Goal: Information Seeking & Learning: Learn about a topic

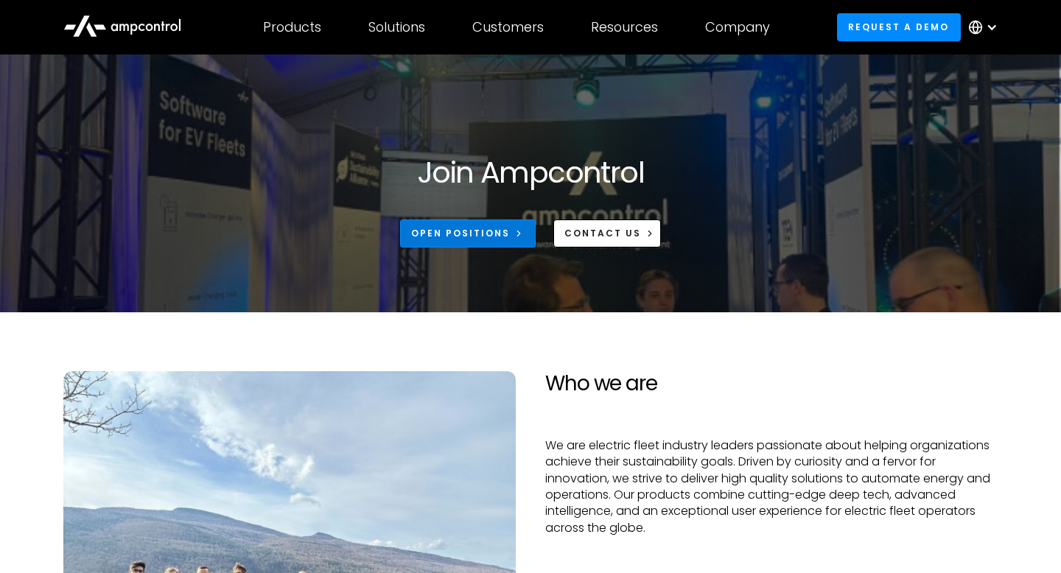
click at [436, 227] on div "Open Positions" at bounding box center [460, 233] width 99 height 13
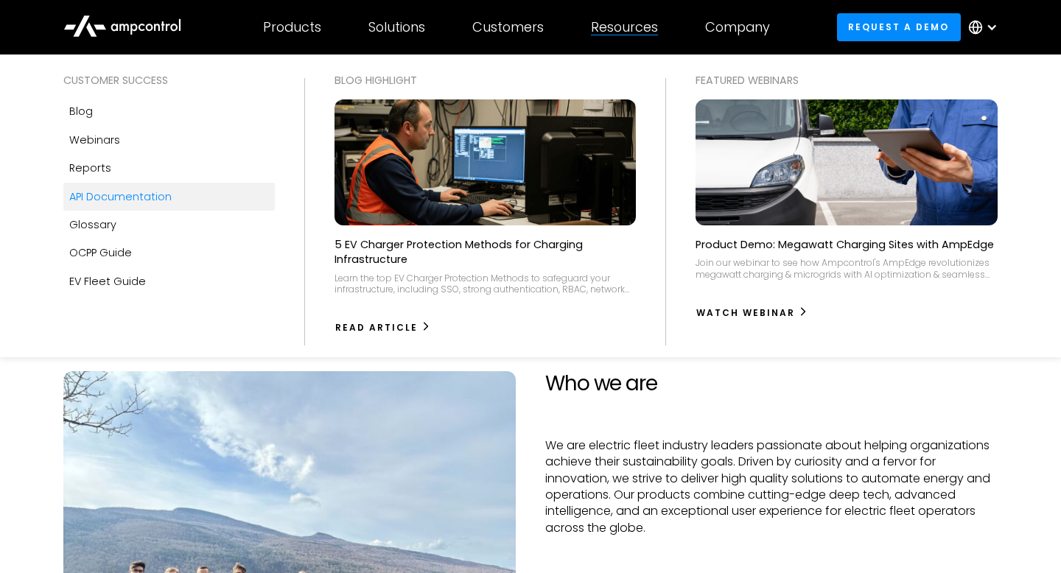
click at [200, 183] on link "API Documentation" at bounding box center [168, 197] width 211 height 28
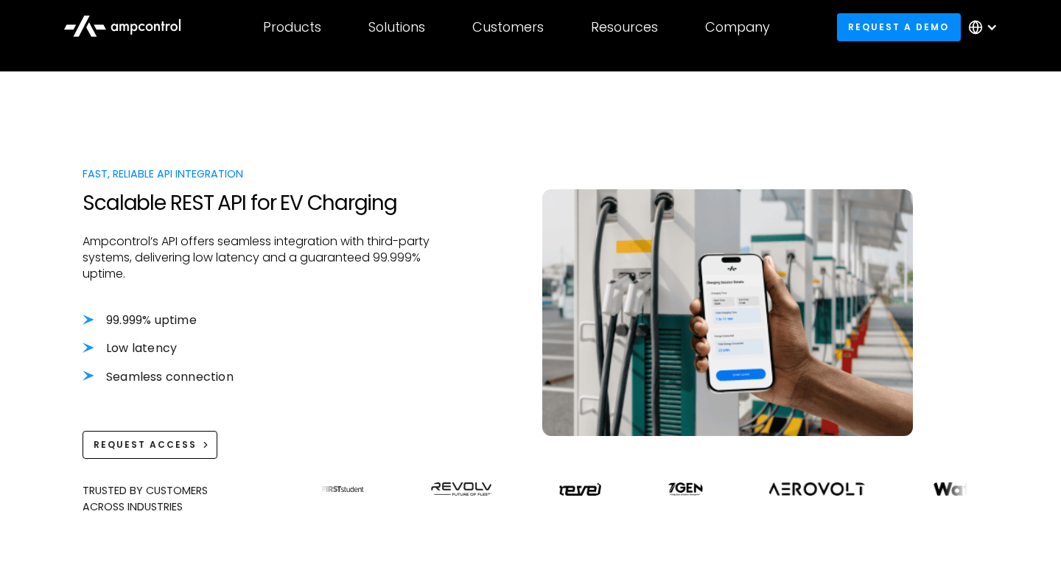
scroll to position [370, 0]
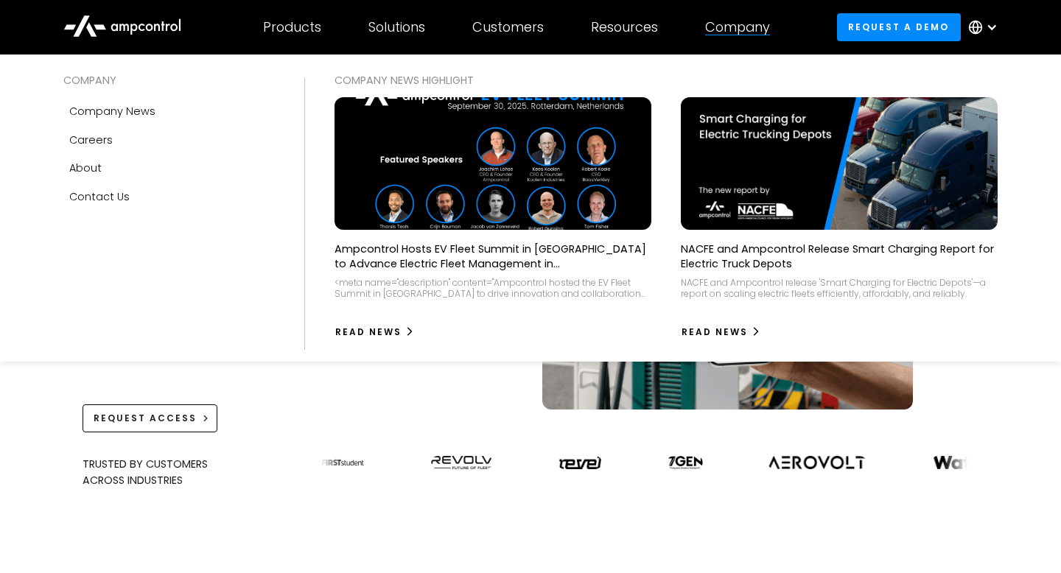
click at [757, 27] on div "Company" at bounding box center [737, 27] width 65 height 16
click at [93, 169] on div "About" at bounding box center [85, 168] width 32 height 16
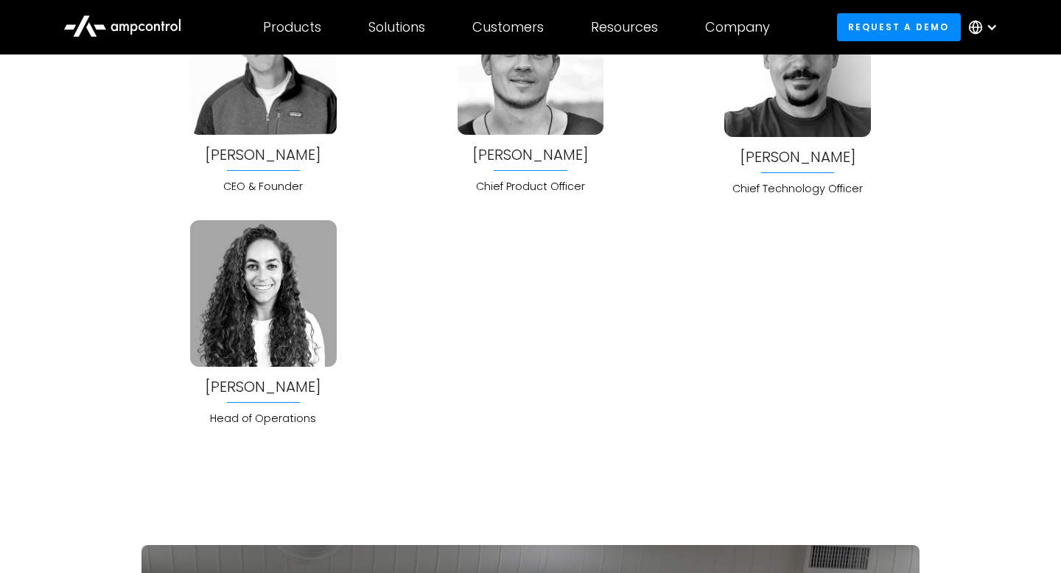
scroll to position [3957, 0]
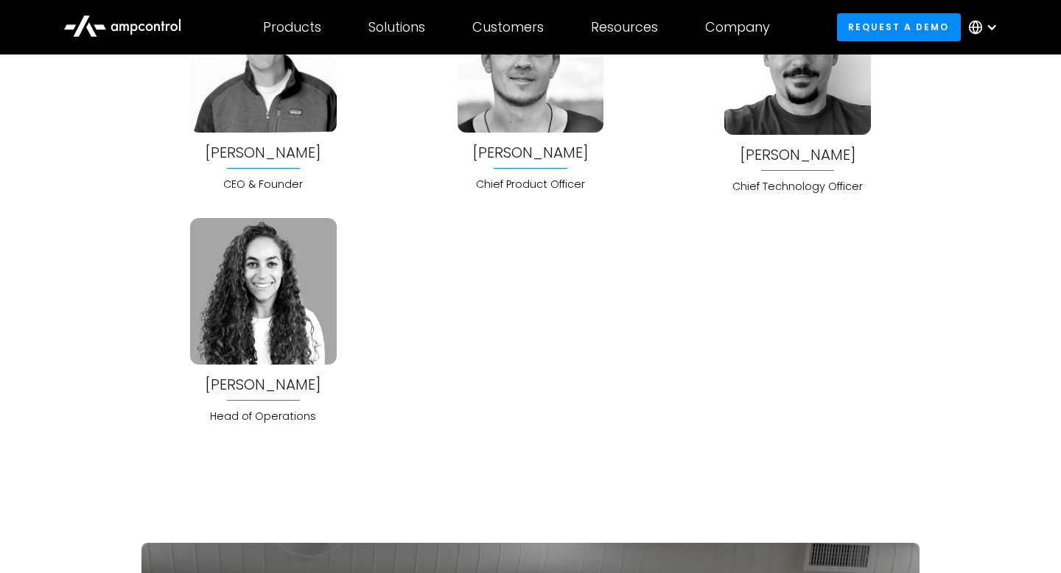
click at [241, 381] on div "Fadwa Kingsbury" at bounding box center [263, 384] width 116 height 16
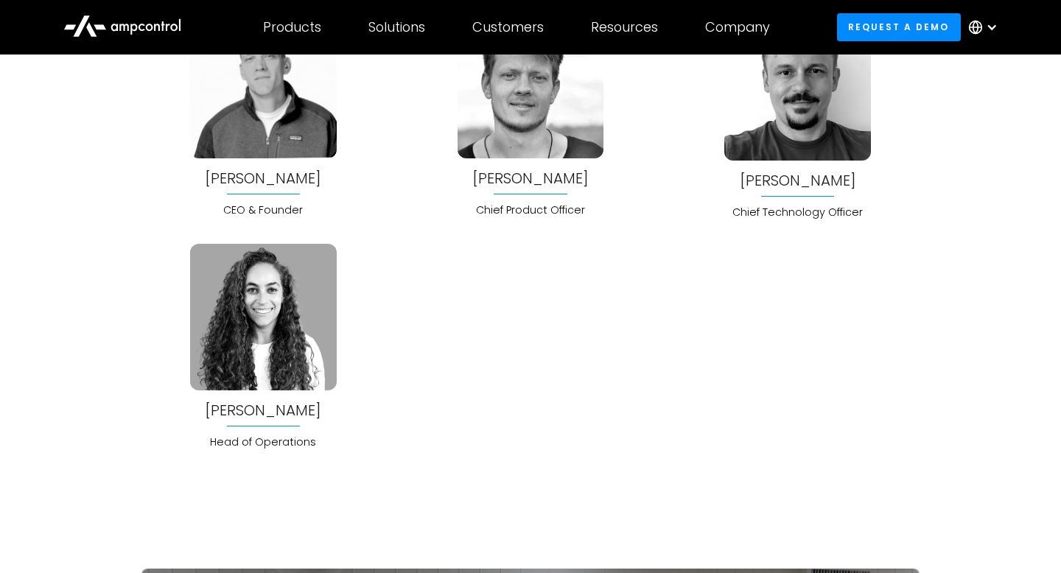
scroll to position [3934, 0]
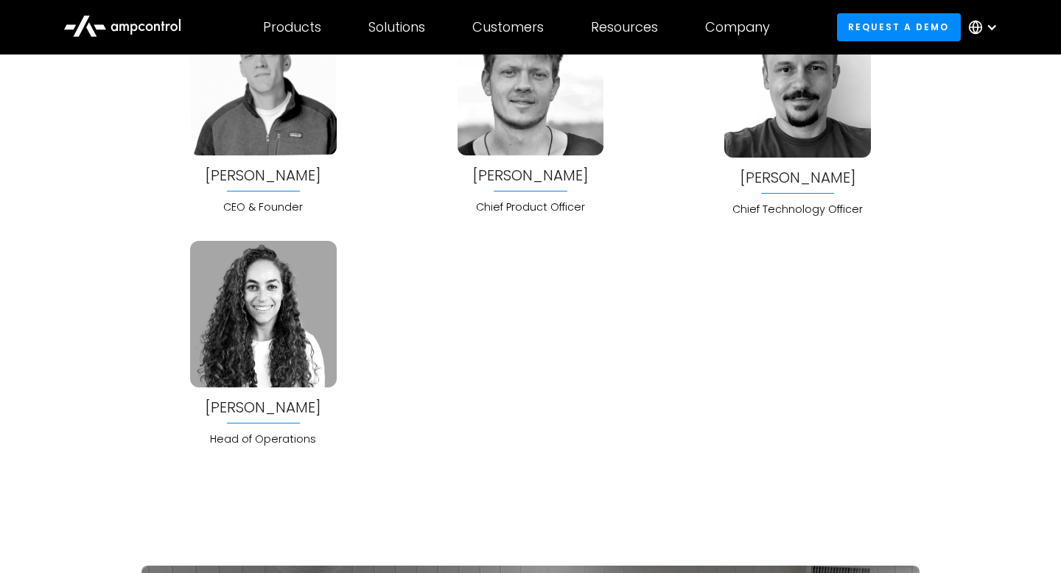
click at [241, 381] on img at bounding box center [263, 314] width 146 height 146
click at [242, 415] on div "Fadwa Kingsbury" at bounding box center [263, 407] width 116 height 16
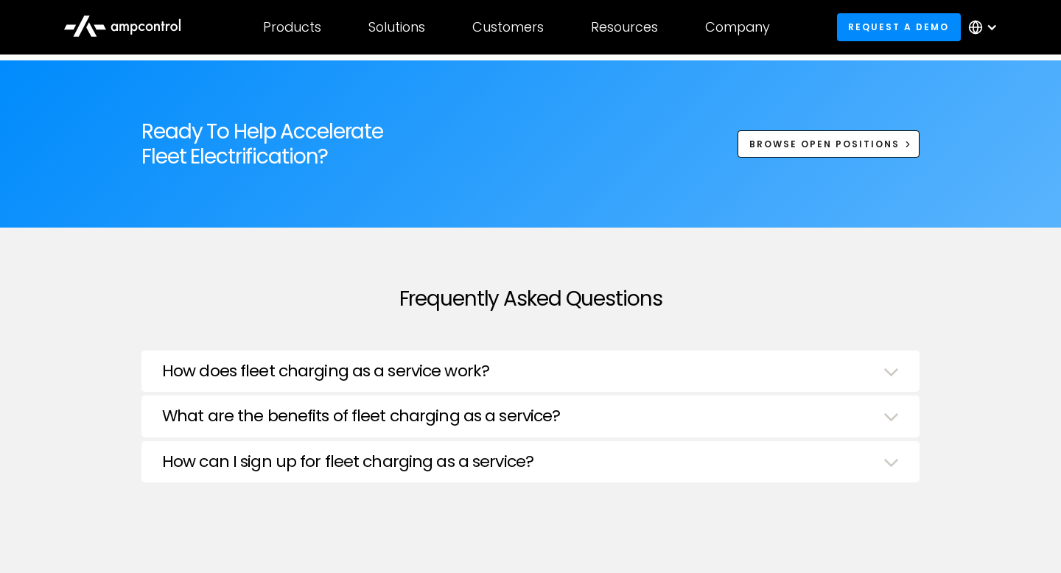
scroll to position [4787, 0]
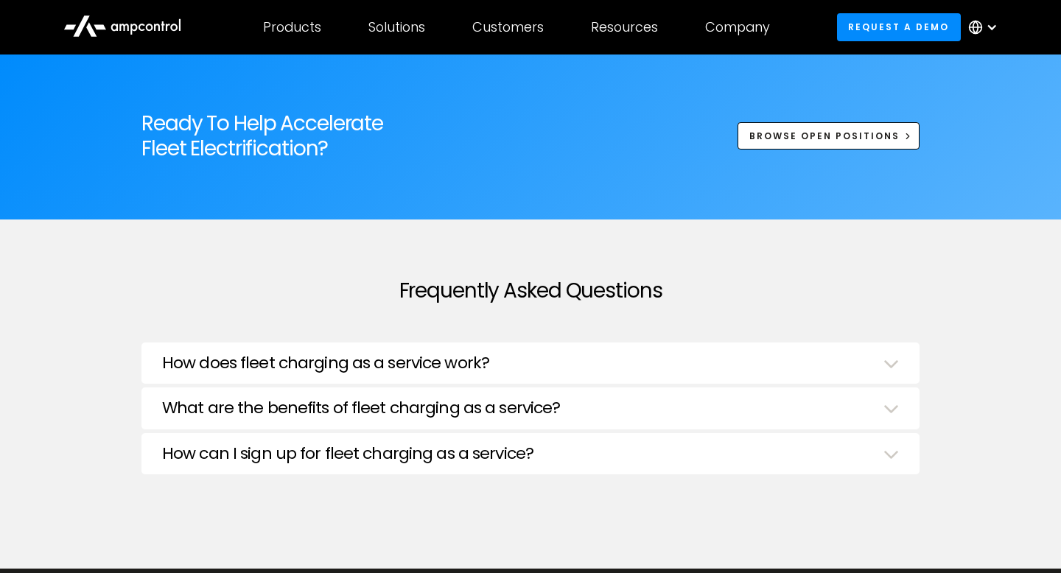
click at [248, 365] on h3 "How does fleet charging as a service work?" at bounding box center [325, 363] width 327 height 19
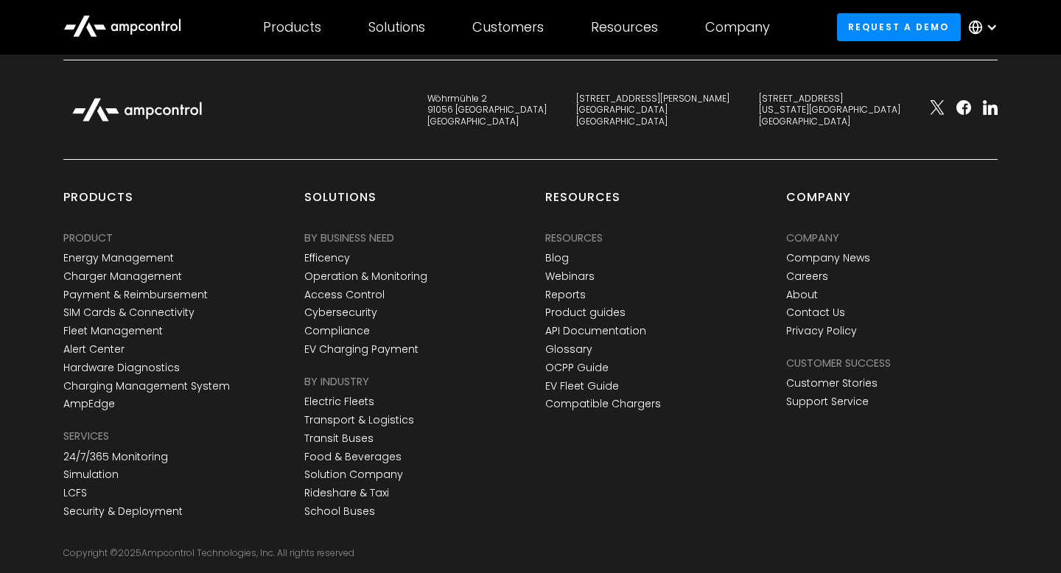
scroll to position [5575, 0]
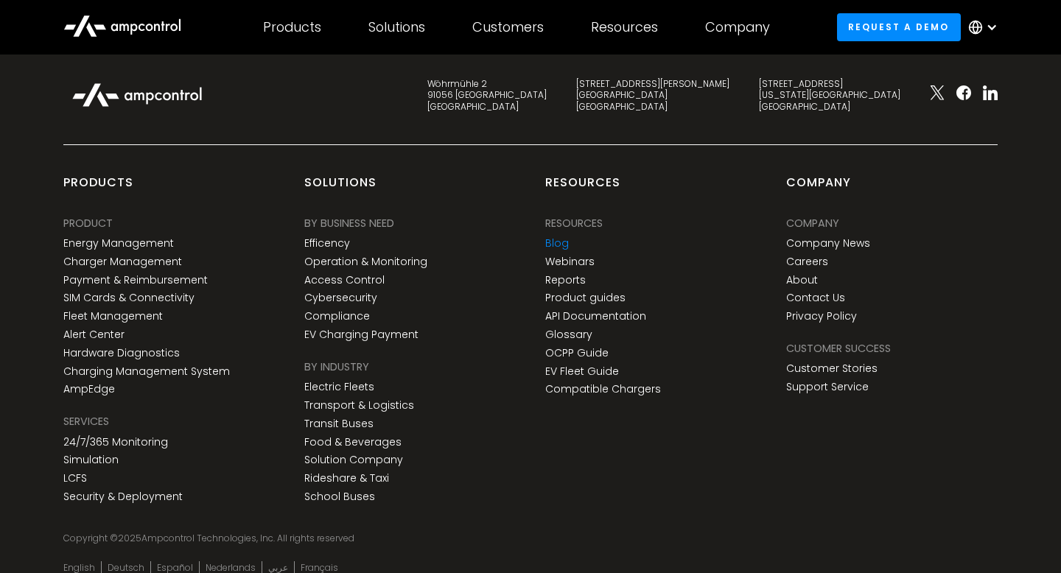
click at [555, 239] on link "Blog" at bounding box center [557, 243] width 24 height 13
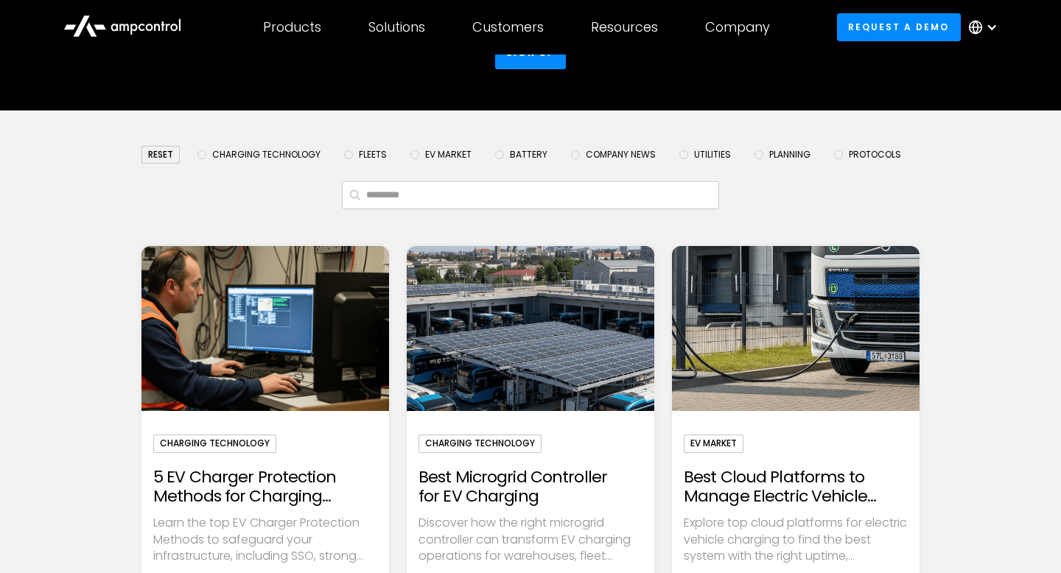
scroll to position [199, 0]
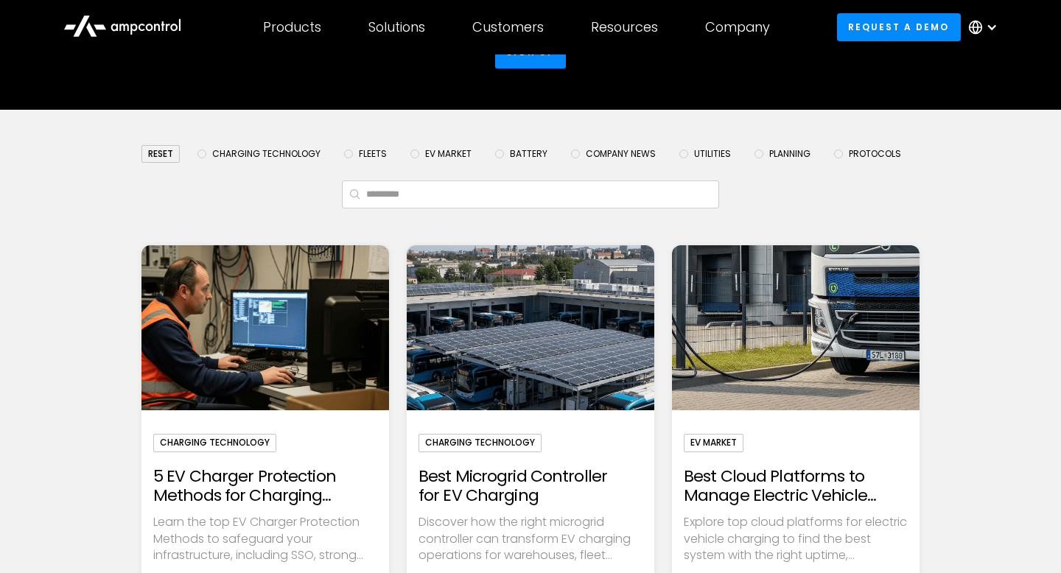
click at [613, 155] on span "Company News" at bounding box center [621, 154] width 70 height 12
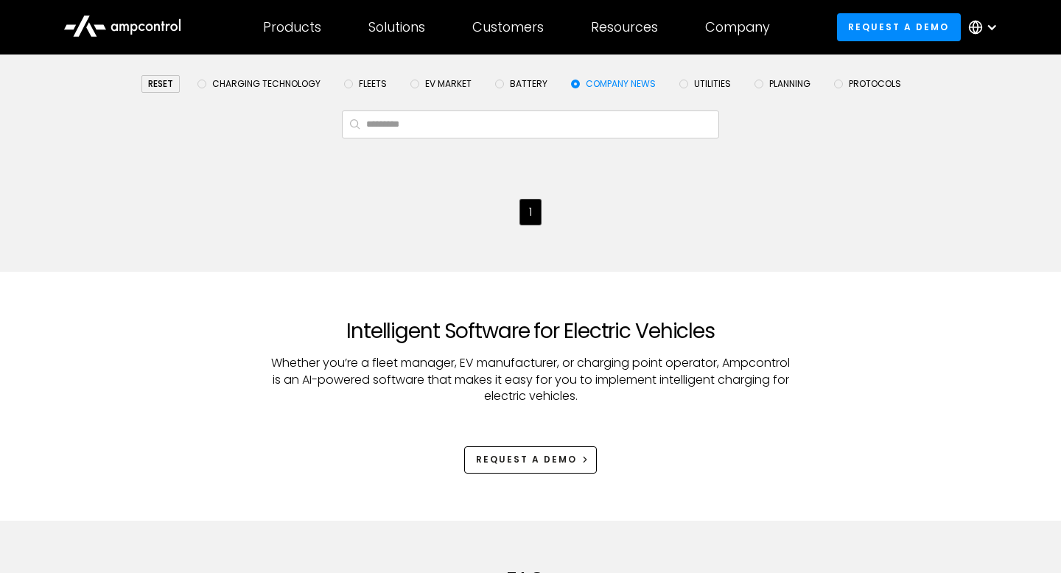
scroll to position [227, 0]
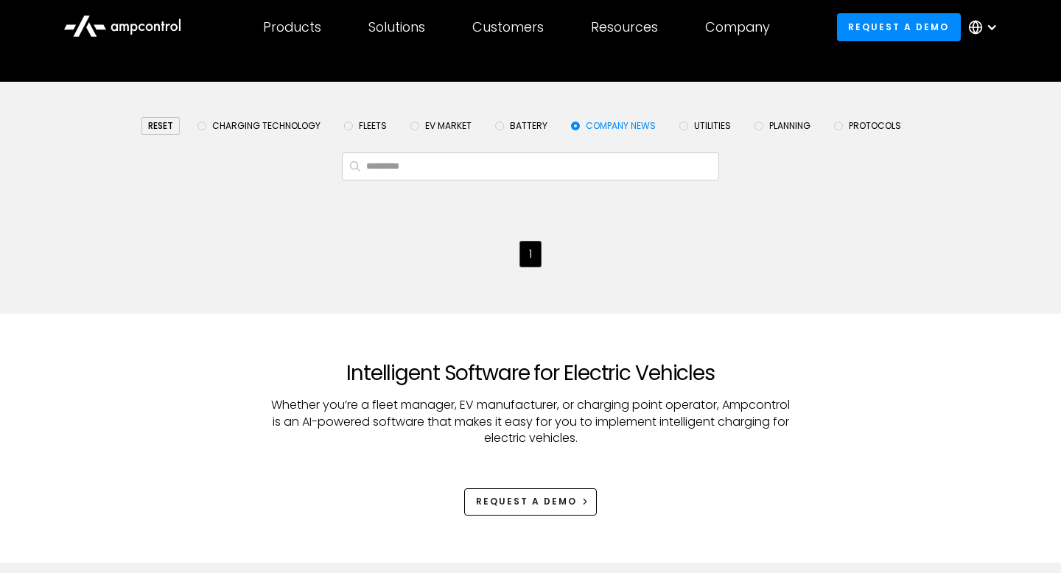
click at [589, 126] on span "Company News" at bounding box center [621, 126] width 70 height 12
click at [147, 122] on div "reset" at bounding box center [160, 126] width 38 height 18
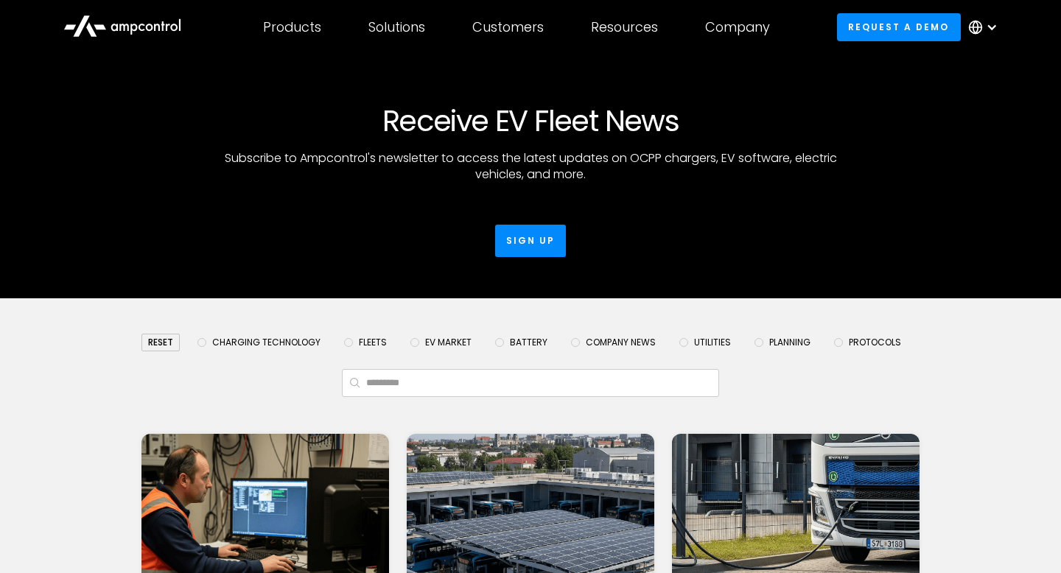
scroll to position [0, 0]
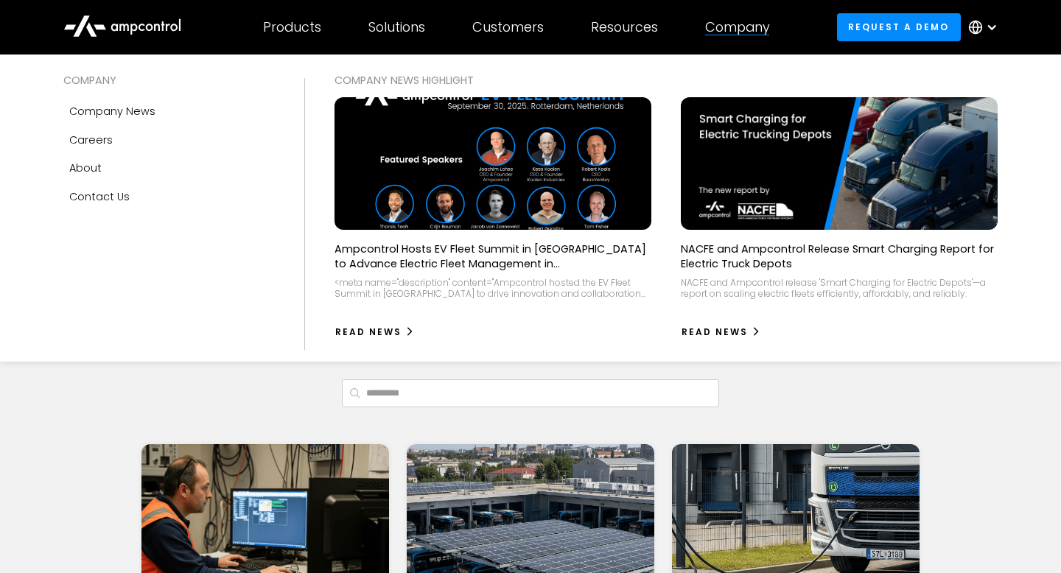
click at [770, 27] on div "Company" at bounding box center [737, 27] width 65 height 16
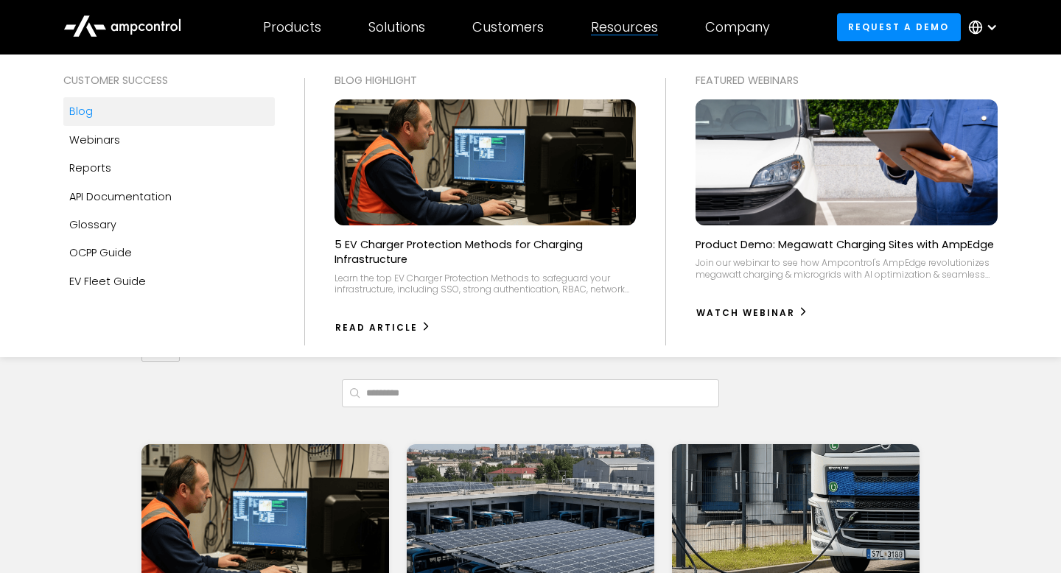
click at [614, 34] on div "Resources" at bounding box center [624, 27] width 67 height 16
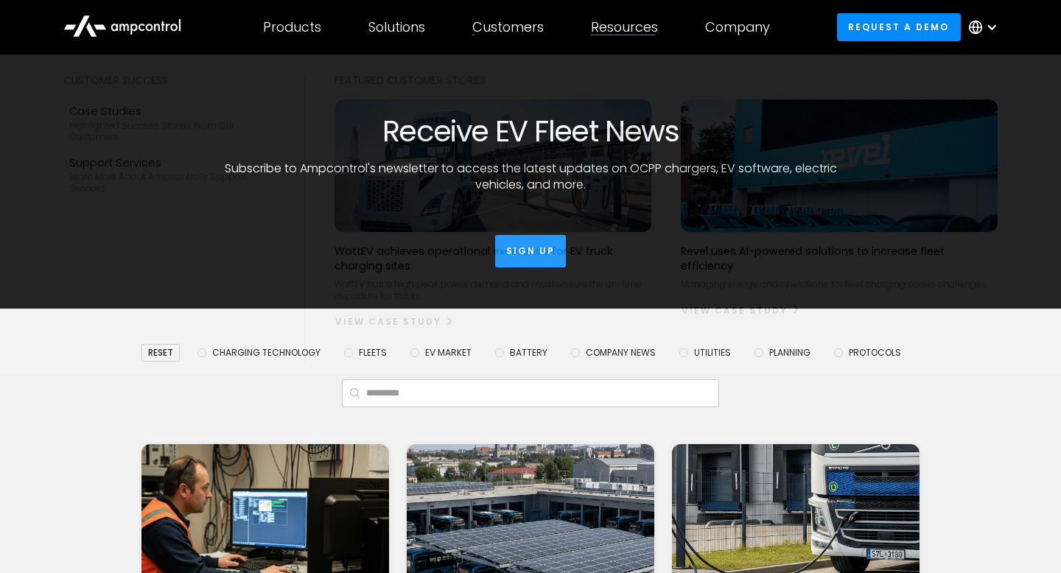
click at [507, 24] on div "Customers" at bounding box center [507, 27] width 71 height 16
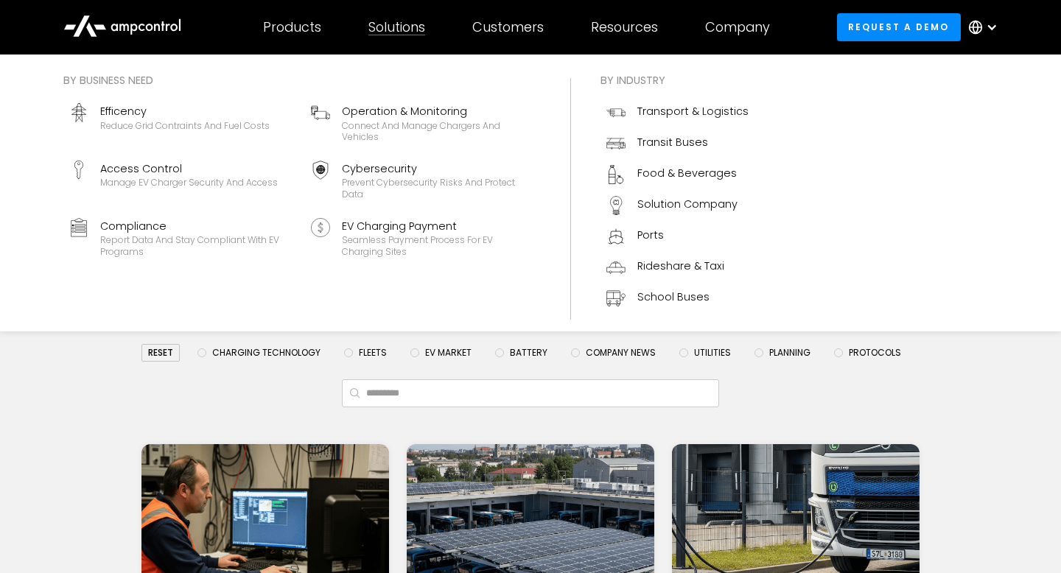
click at [379, 19] on div "Solutions" at bounding box center [396, 27] width 57 height 16
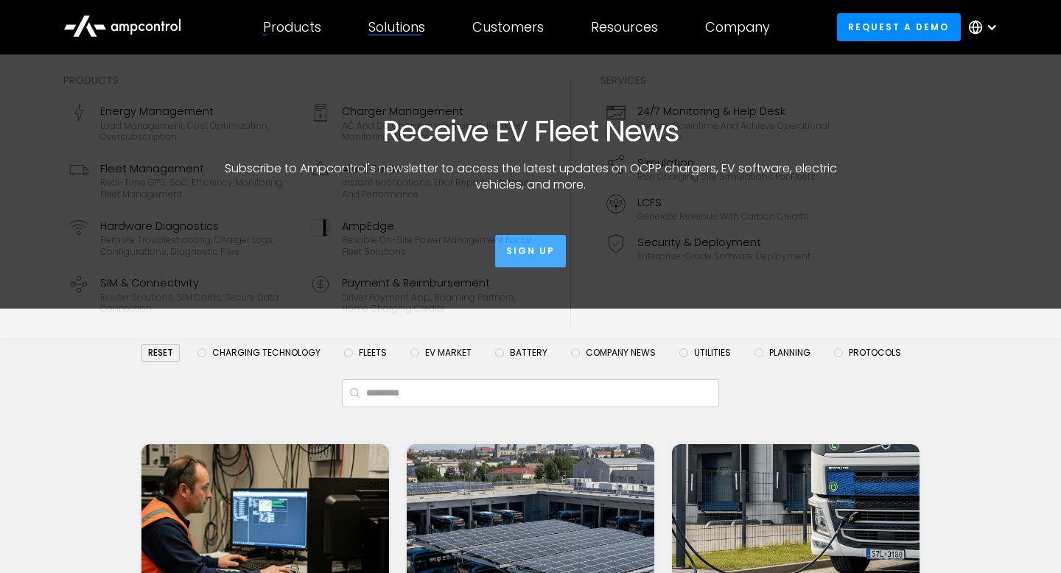
click at [299, 19] on div "Products" at bounding box center [292, 27] width 58 height 16
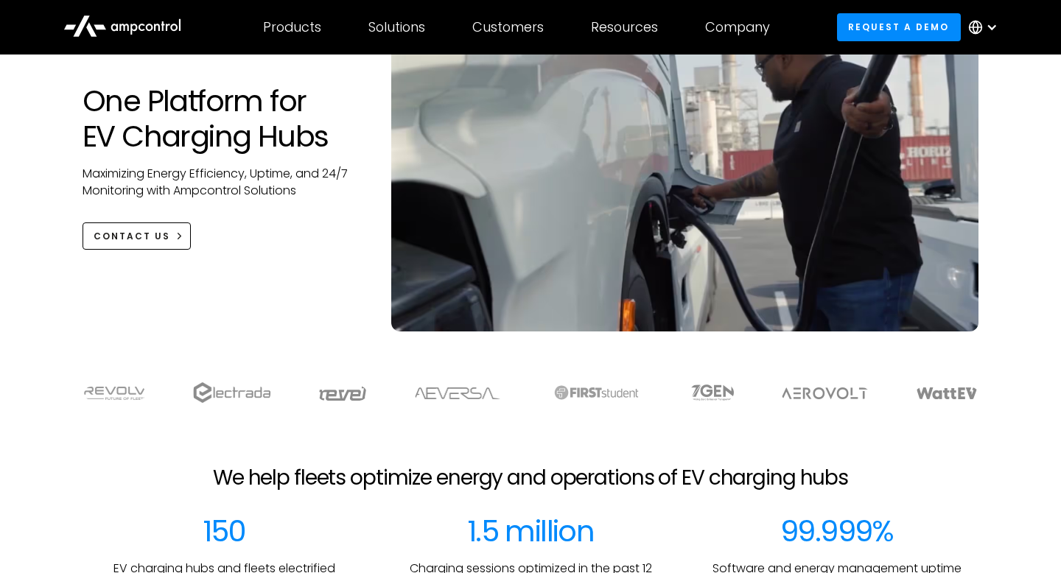
scroll to position [157, 0]
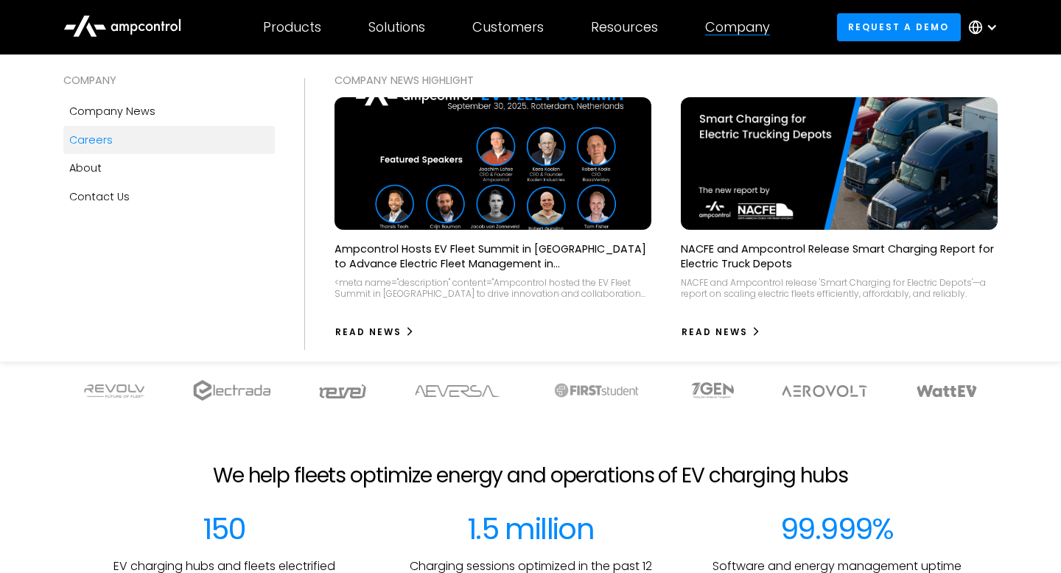
click at [114, 133] on link "Careers" at bounding box center [168, 140] width 211 height 28
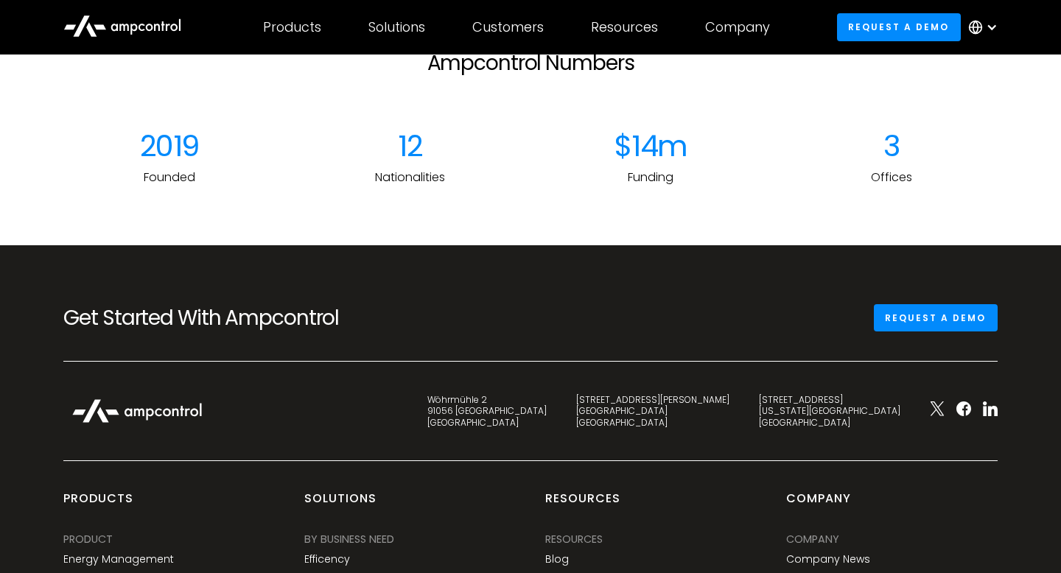
scroll to position [1990, 0]
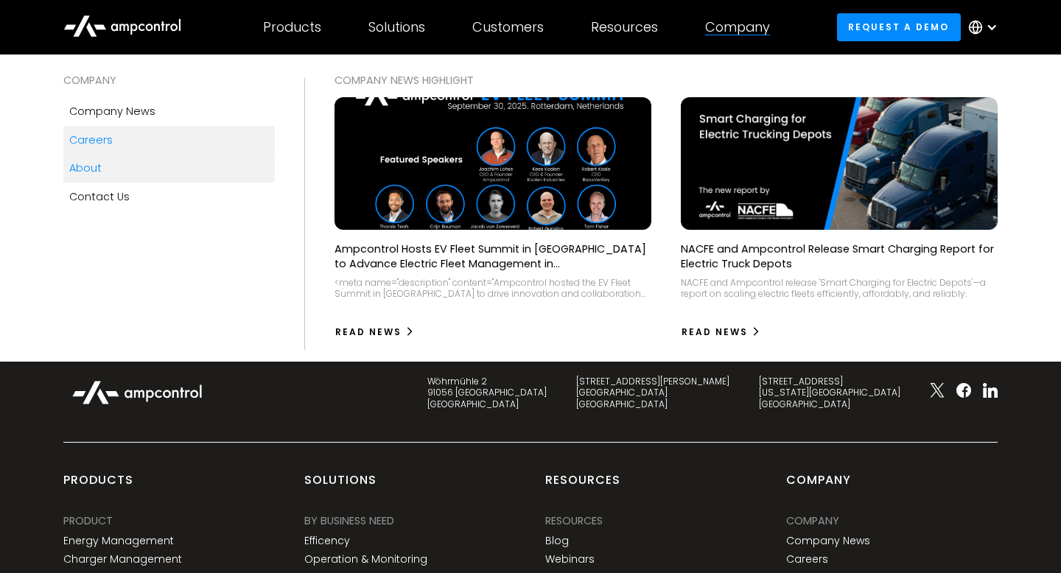
click at [147, 172] on link "About" at bounding box center [168, 168] width 211 height 28
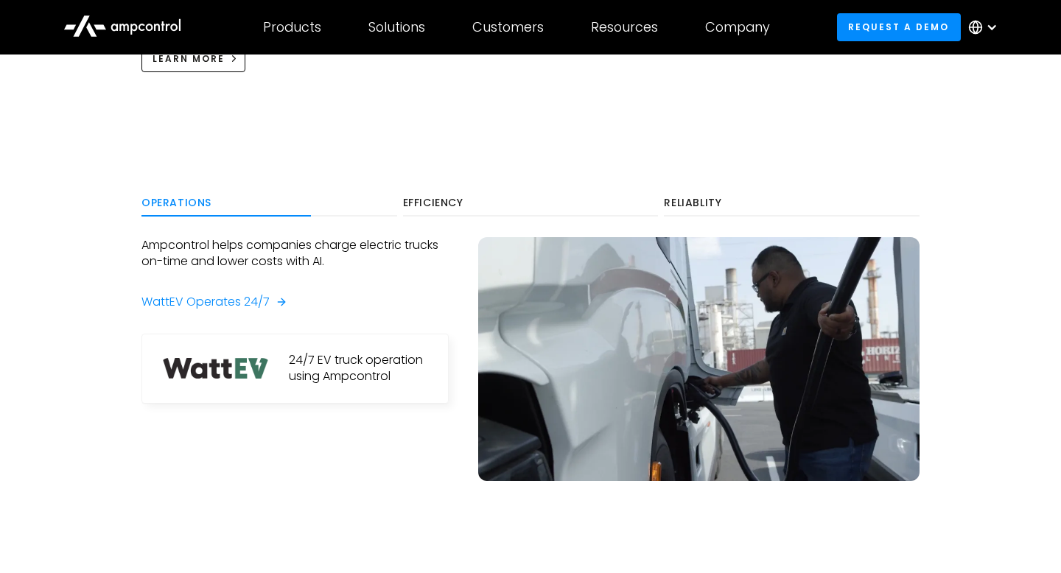
scroll to position [772, 0]
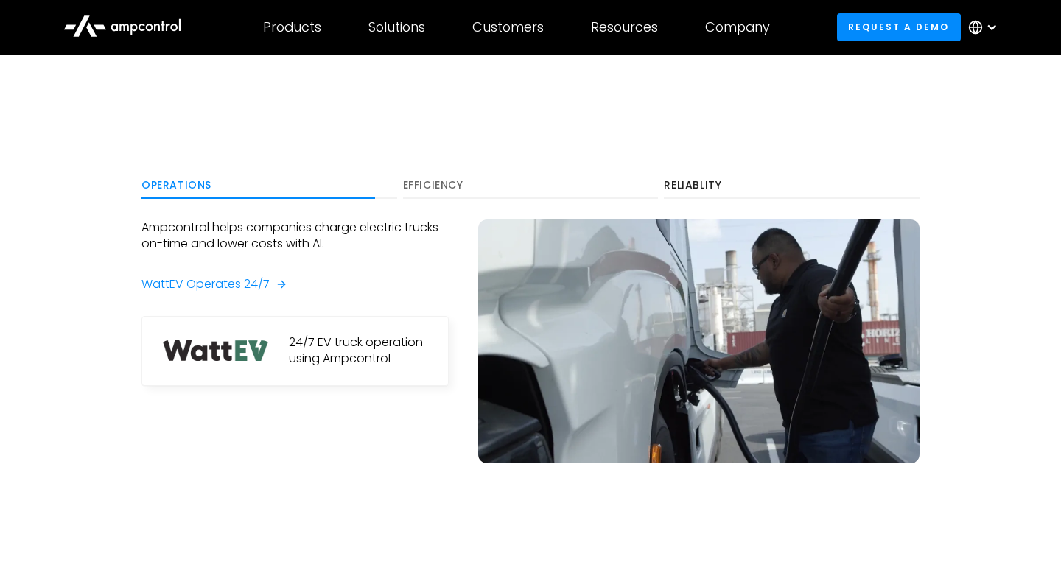
click at [421, 179] on div "Efficiency" at bounding box center [531, 185] width 256 height 13
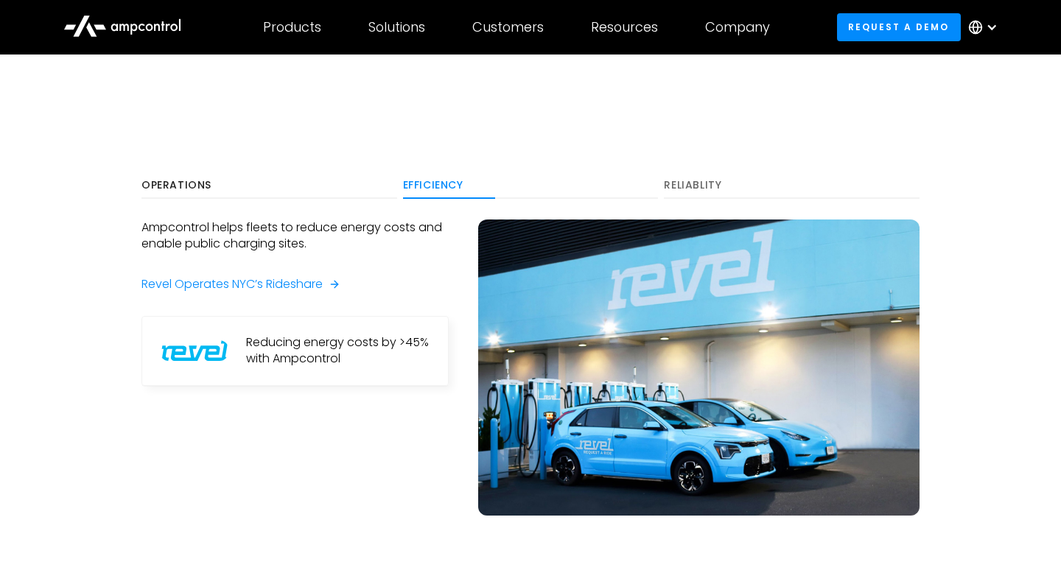
click at [692, 191] on div "Reliablity" at bounding box center [792, 185] width 256 height 13
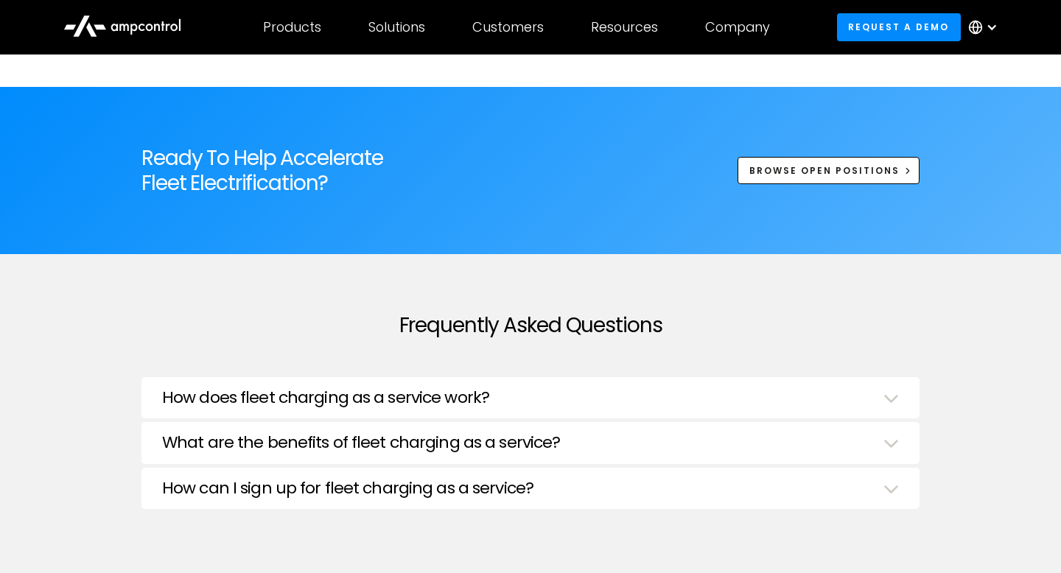
scroll to position [4844, 0]
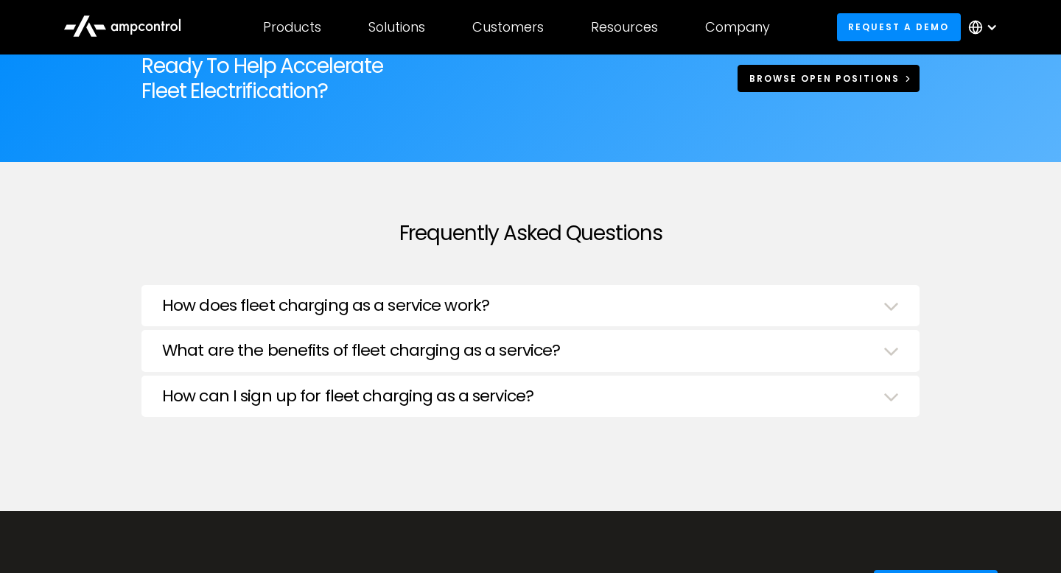
click at [776, 69] on link "Browse Open Positions" at bounding box center [828, 78] width 182 height 27
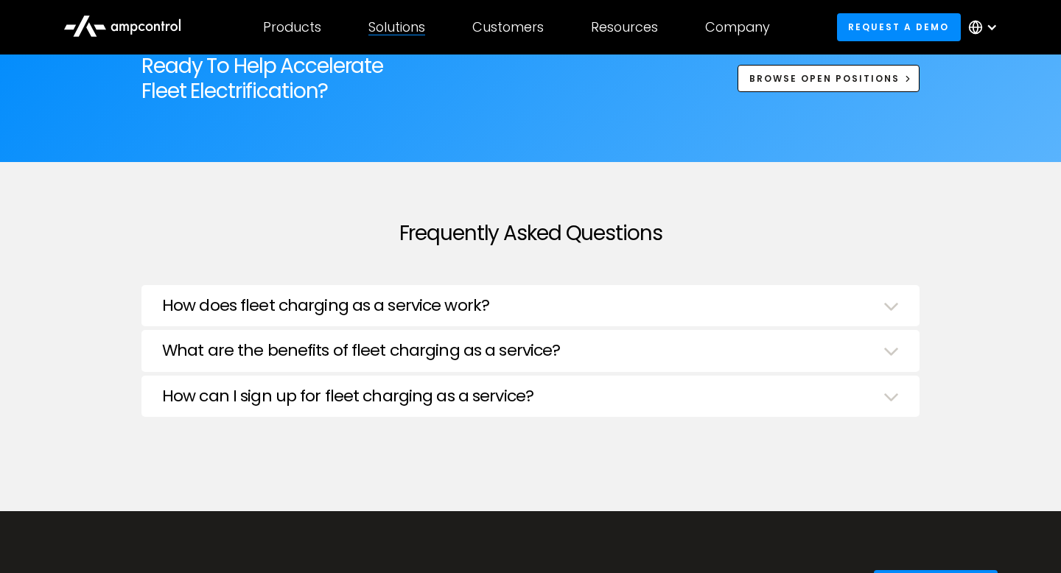
click at [404, 38] on div "Solutions By business need Efficency Reduce grid contraints and fuel costs Oper…" at bounding box center [397, 27] width 104 height 52
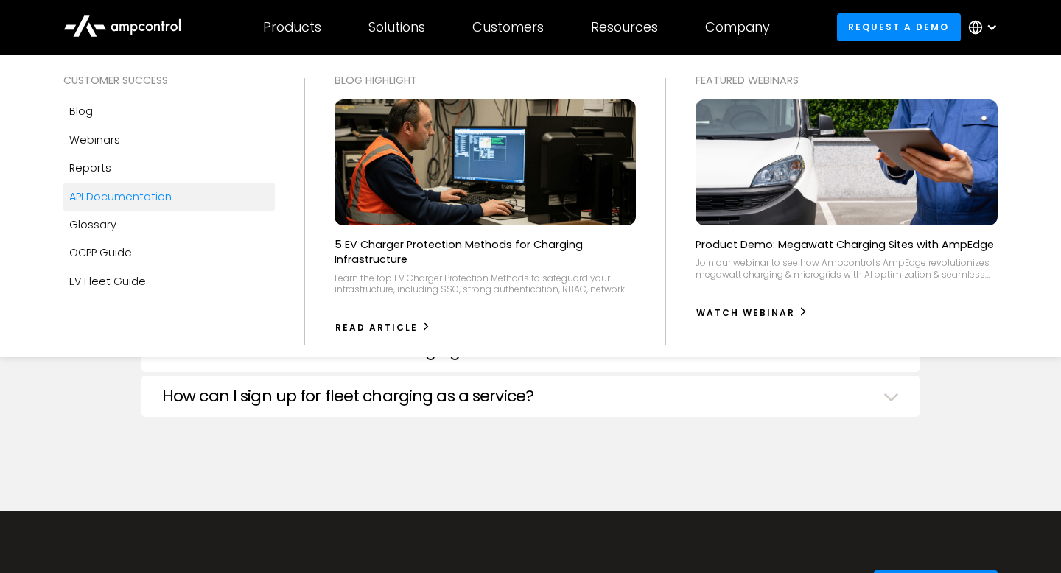
click at [141, 191] on div "API Documentation" at bounding box center [120, 197] width 102 height 16
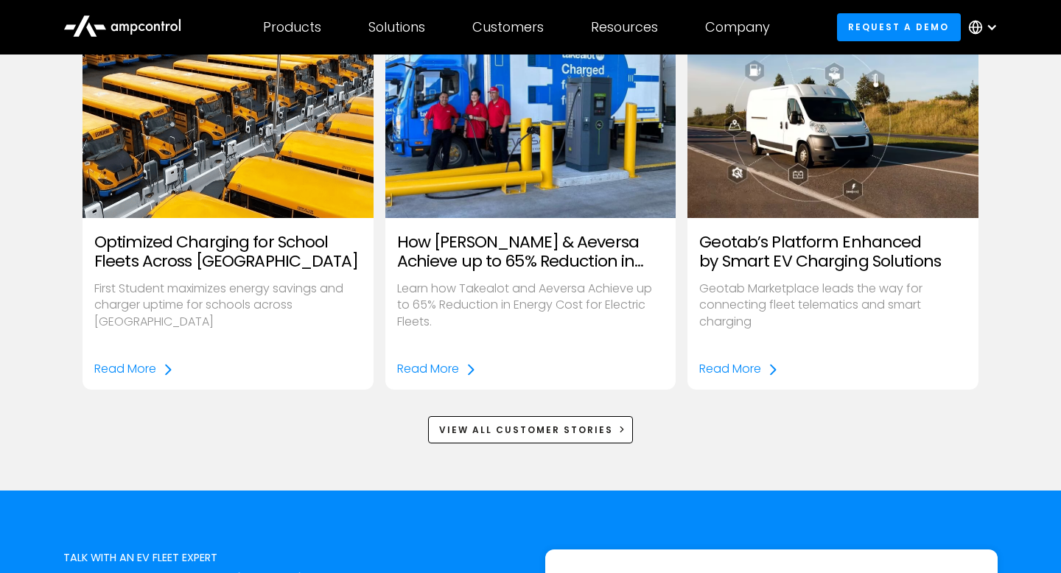
scroll to position [2004, 0]
